Goal: Browse casually: Explore the website without a specific task or goal

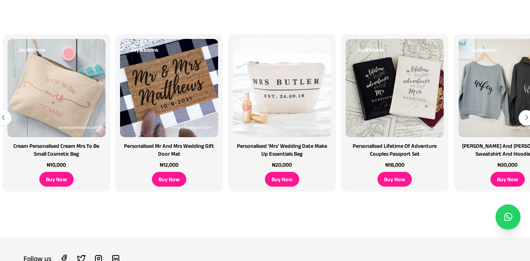
scroll to position [181, 4]
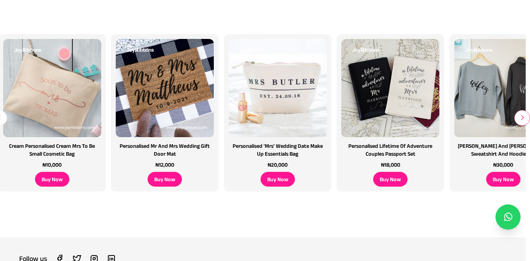
click at [522, 118] on icon "button" at bounding box center [523, 117] width 4 height 0
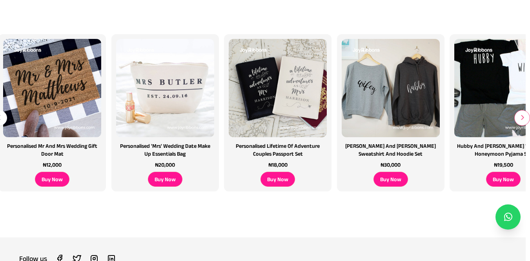
click at [522, 118] on icon "button" at bounding box center [523, 117] width 4 height 0
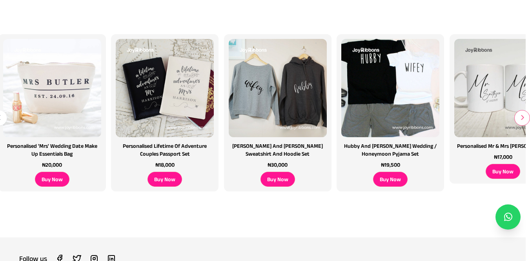
click at [522, 118] on icon "button" at bounding box center [523, 117] width 4 height 0
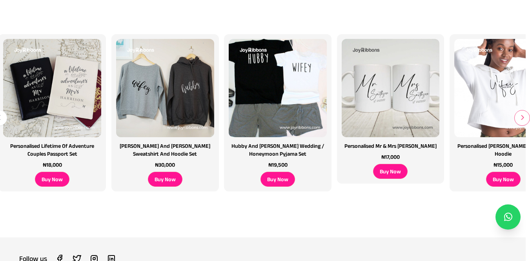
click at [522, 118] on icon "button" at bounding box center [523, 117] width 4 height 0
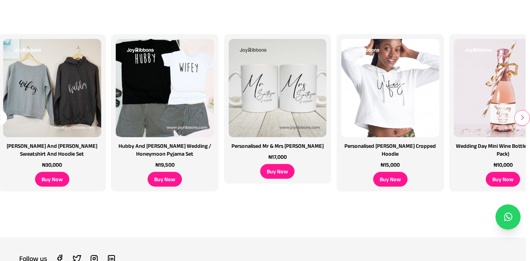
click at [522, 118] on icon "button" at bounding box center [523, 117] width 4 height 0
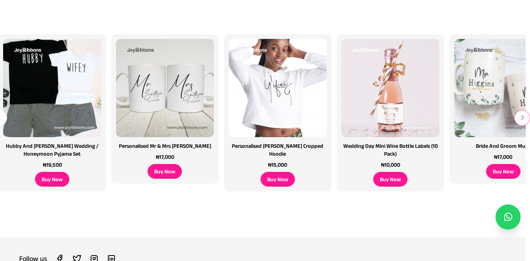
click at [522, 118] on icon "button" at bounding box center [523, 117] width 4 height 0
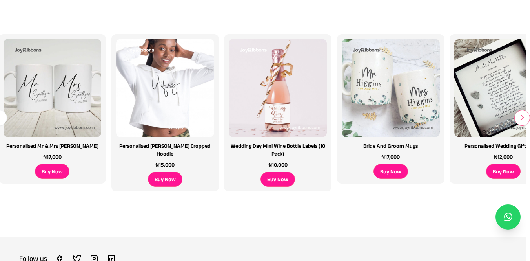
click at [522, 118] on icon "button" at bounding box center [523, 117] width 4 height 0
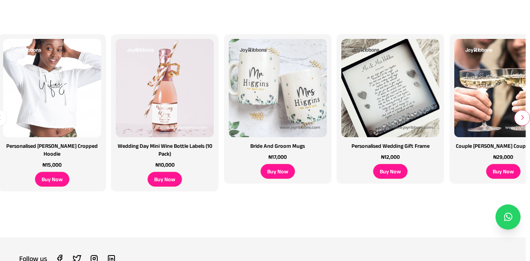
click at [522, 118] on icon "button" at bounding box center [523, 117] width 4 height 0
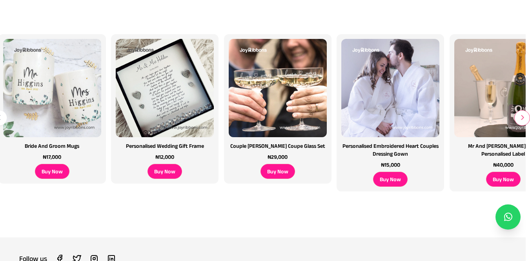
click at [522, 118] on icon "button" at bounding box center [523, 117] width 4 height 0
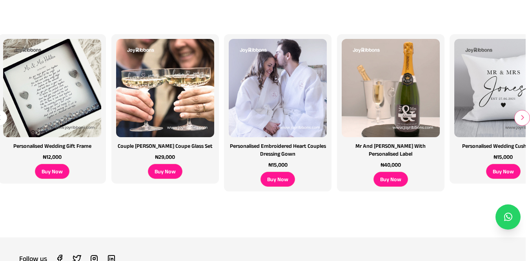
click at [522, 118] on icon "button" at bounding box center [523, 117] width 4 height 0
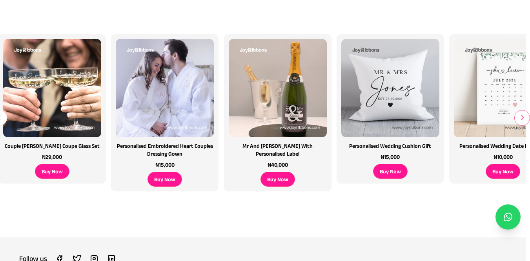
click at [522, 118] on icon "button" at bounding box center [523, 117] width 4 height 0
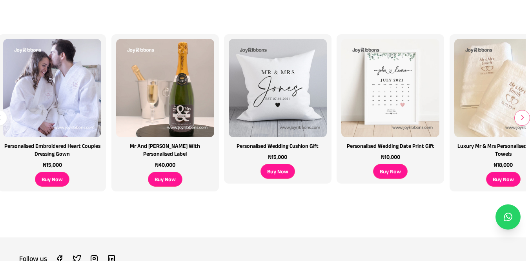
click at [522, 118] on icon "button" at bounding box center [523, 117] width 4 height 0
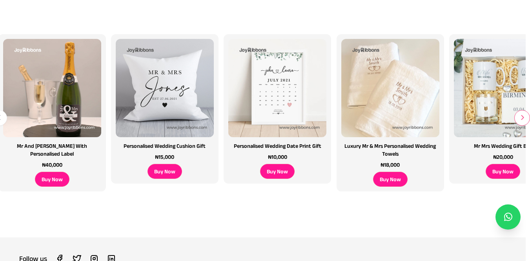
click at [522, 118] on icon "button" at bounding box center [523, 117] width 4 height 0
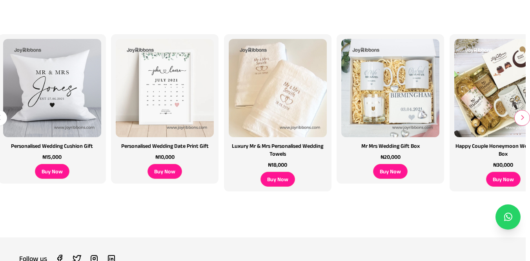
click at [522, 118] on icon "button" at bounding box center [523, 117] width 4 height 0
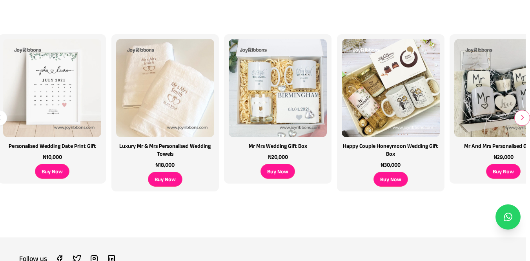
click at [524, 118] on icon "button" at bounding box center [523, 117] width 4 height 0
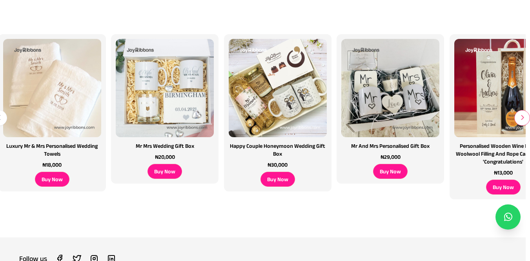
click at [524, 118] on icon "button" at bounding box center [523, 117] width 4 height 0
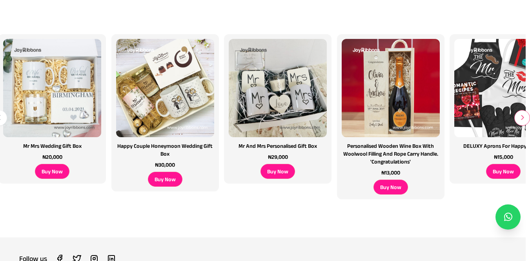
click at [524, 117] on icon "button" at bounding box center [523, 117] width 4 height 0
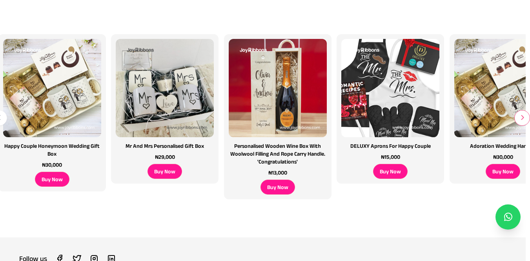
click at [524, 117] on icon "button" at bounding box center [523, 117] width 4 height 0
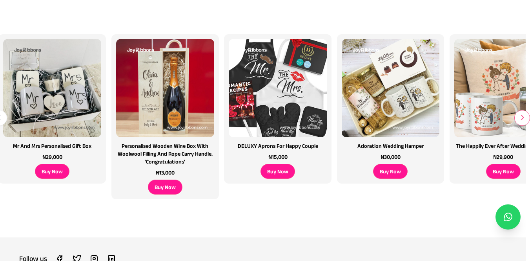
click at [524, 117] on icon "button" at bounding box center [523, 117] width 4 height 0
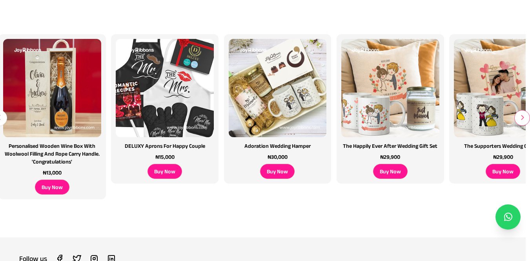
click at [524, 117] on icon "button" at bounding box center [523, 117] width 4 height 0
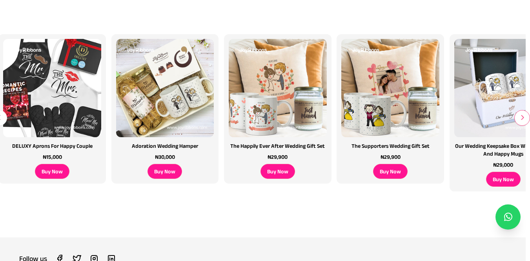
click at [525, 120] on button "button" at bounding box center [523, 118] width 16 height 16
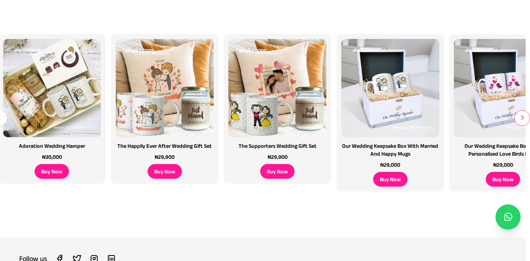
click at [525, 120] on button "button" at bounding box center [523, 118] width 16 height 16
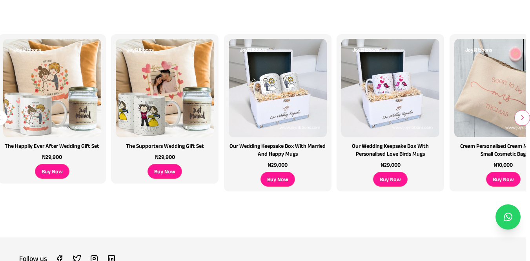
click at [525, 120] on button "button" at bounding box center [523, 118] width 16 height 16
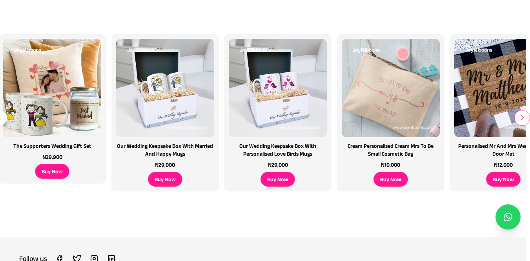
click at [524, 118] on icon "button" at bounding box center [523, 117] width 4 height 0
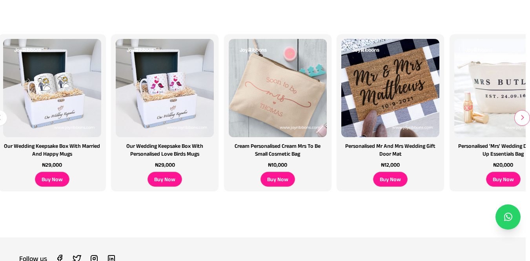
click at [524, 118] on icon "button" at bounding box center [523, 117] width 4 height 0
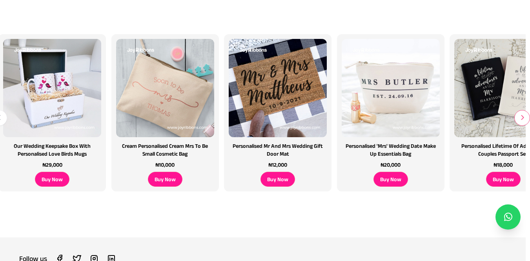
click at [524, 118] on icon "button" at bounding box center [523, 117] width 4 height 0
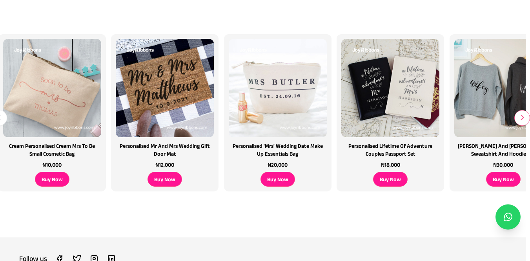
click at [524, 118] on icon "button" at bounding box center [523, 117] width 4 height 0
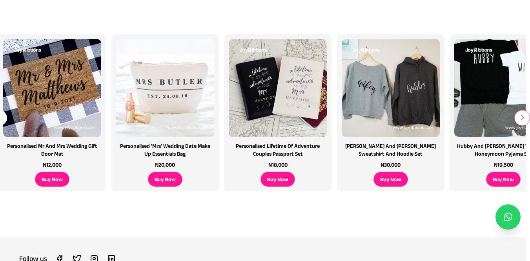
click at [524, 118] on icon "button" at bounding box center [523, 117] width 4 height 0
